Goal: Complete application form

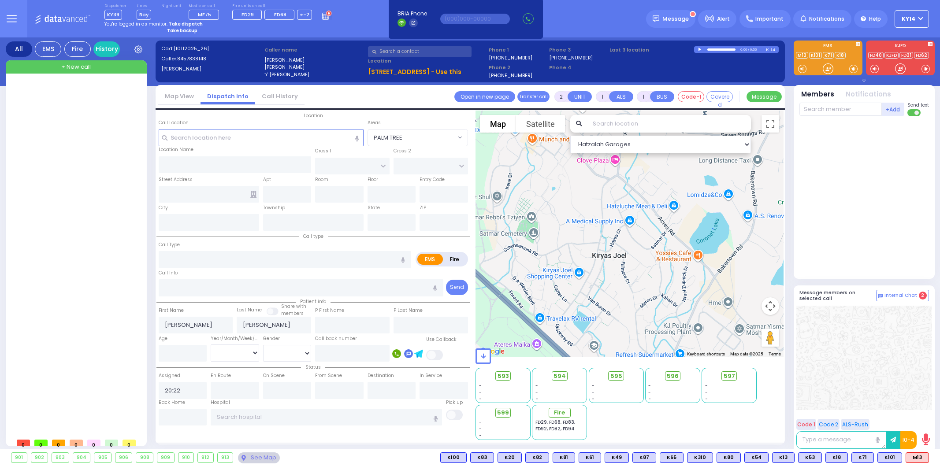
select select
click at [61, 126] on div at bounding box center [76, 258] width 131 height 352
